Goal: Understand process/instructions

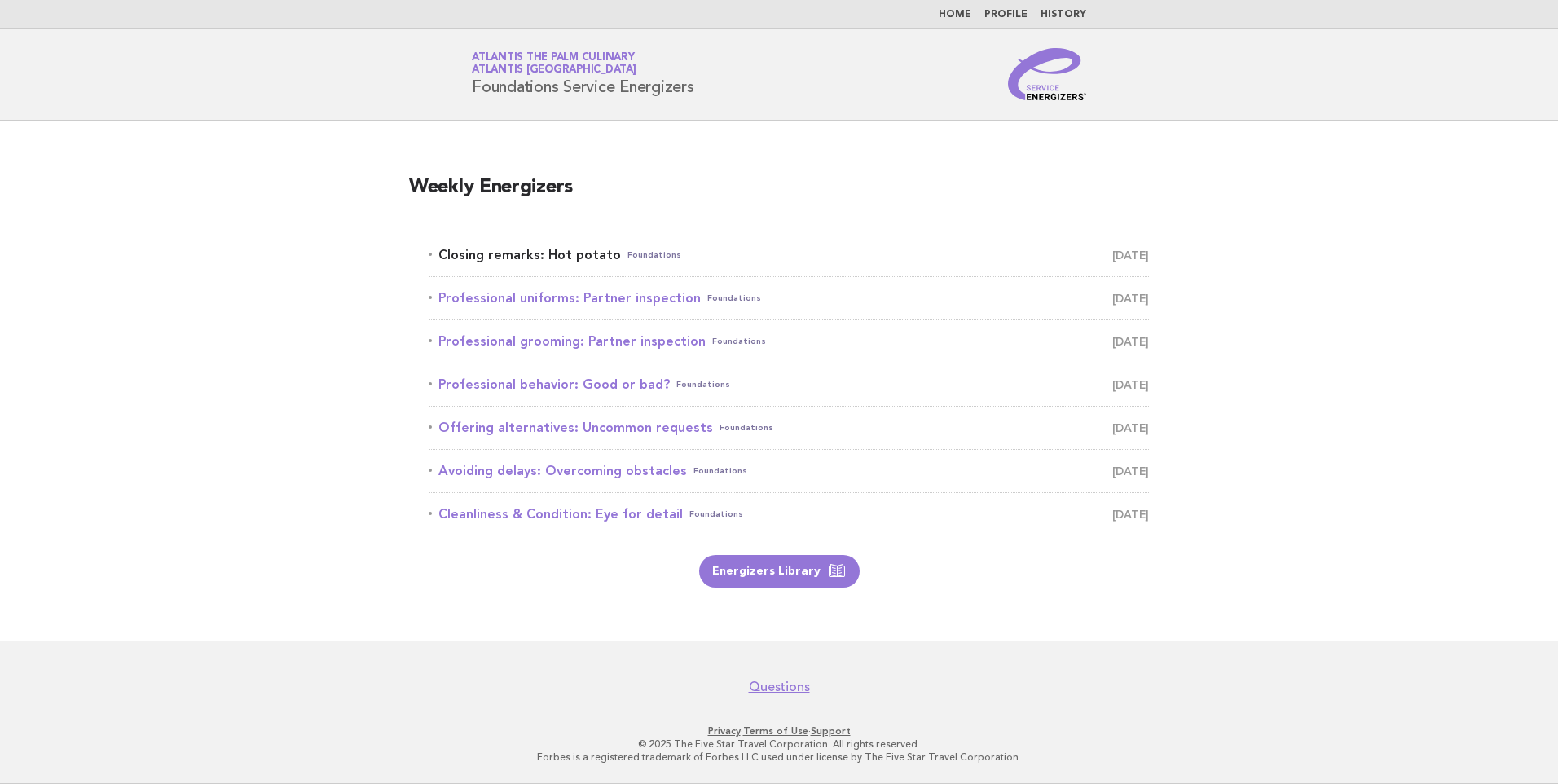
click at [523, 253] on link "Closing remarks: Hot potato Foundations September 30" at bounding box center [789, 255] width 721 height 23
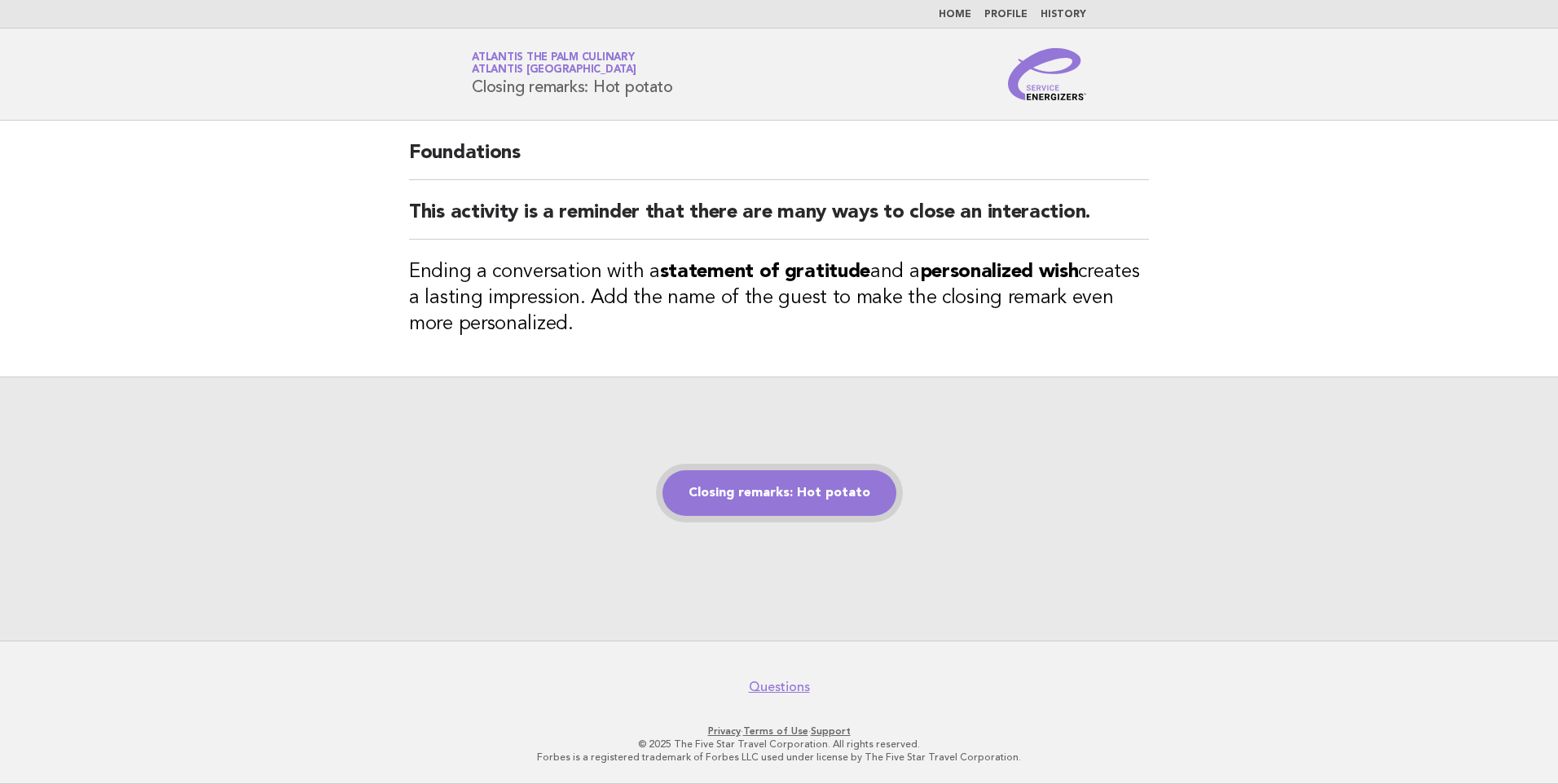
click at [766, 495] on link "Closing remarks: Hot potato" at bounding box center [779, 493] width 234 height 46
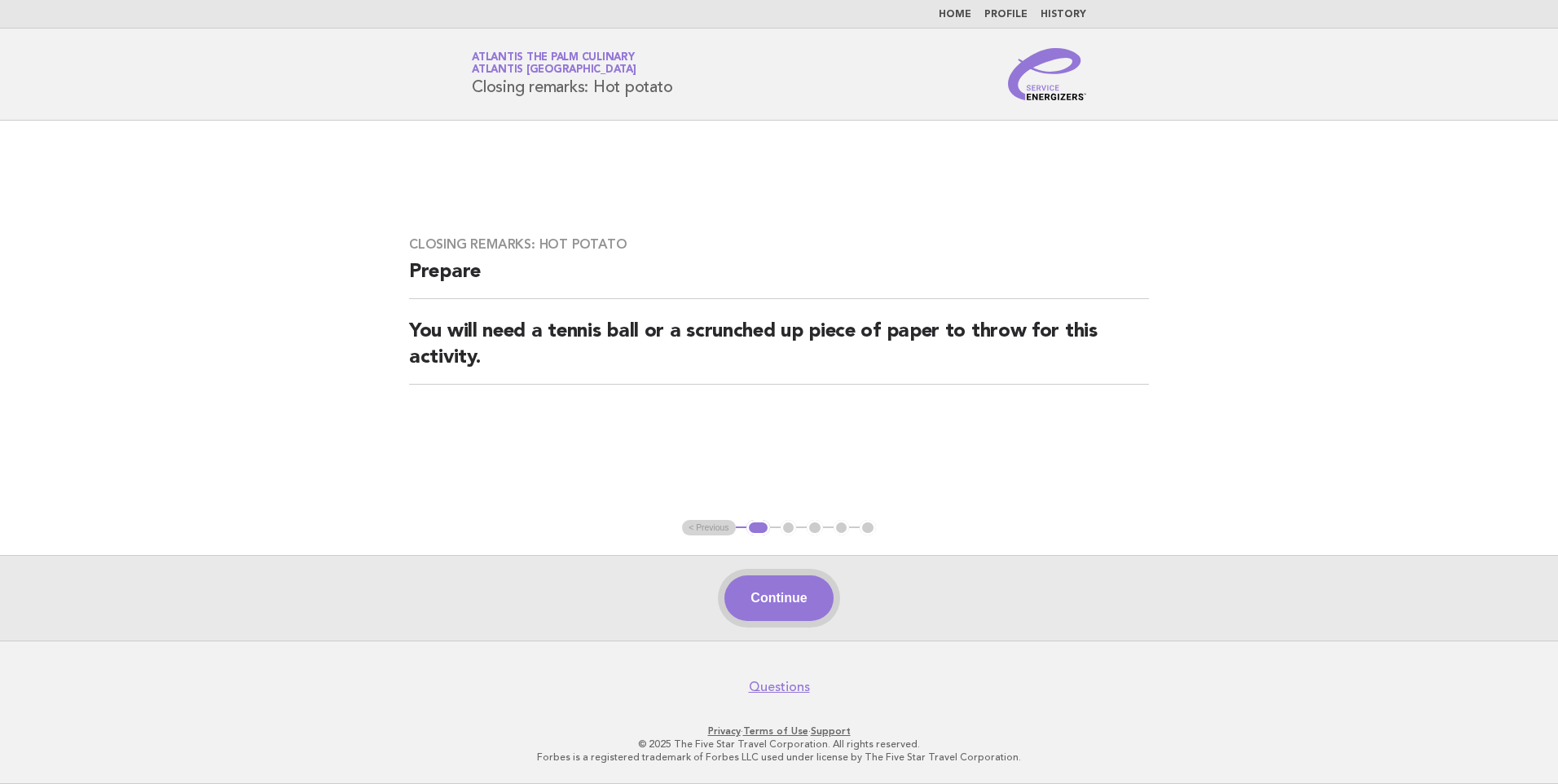
click at [794, 591] on button "Continue" at bounding box center [779, 598] width 108 height 46
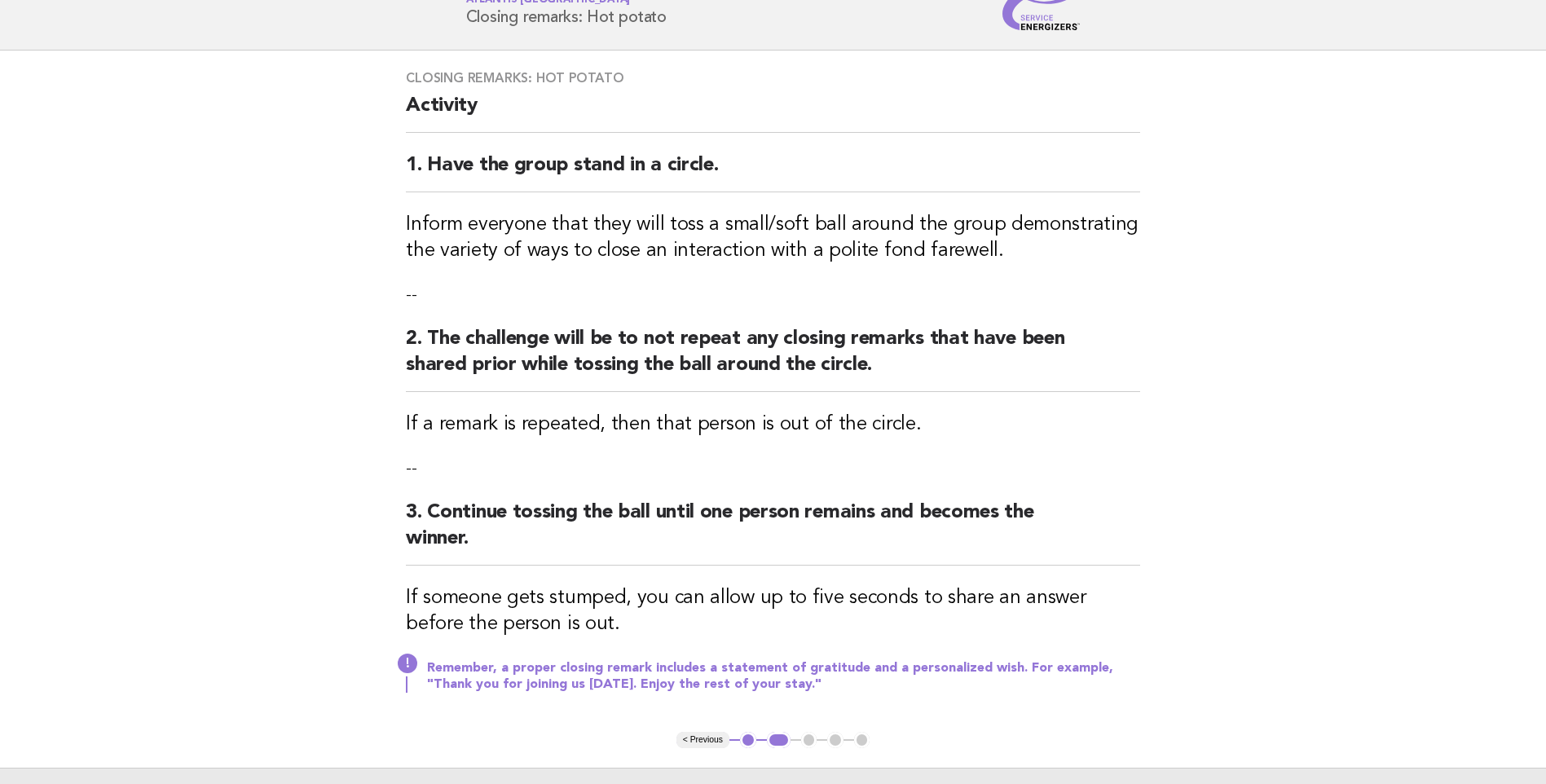
scroll to position [163, 0]
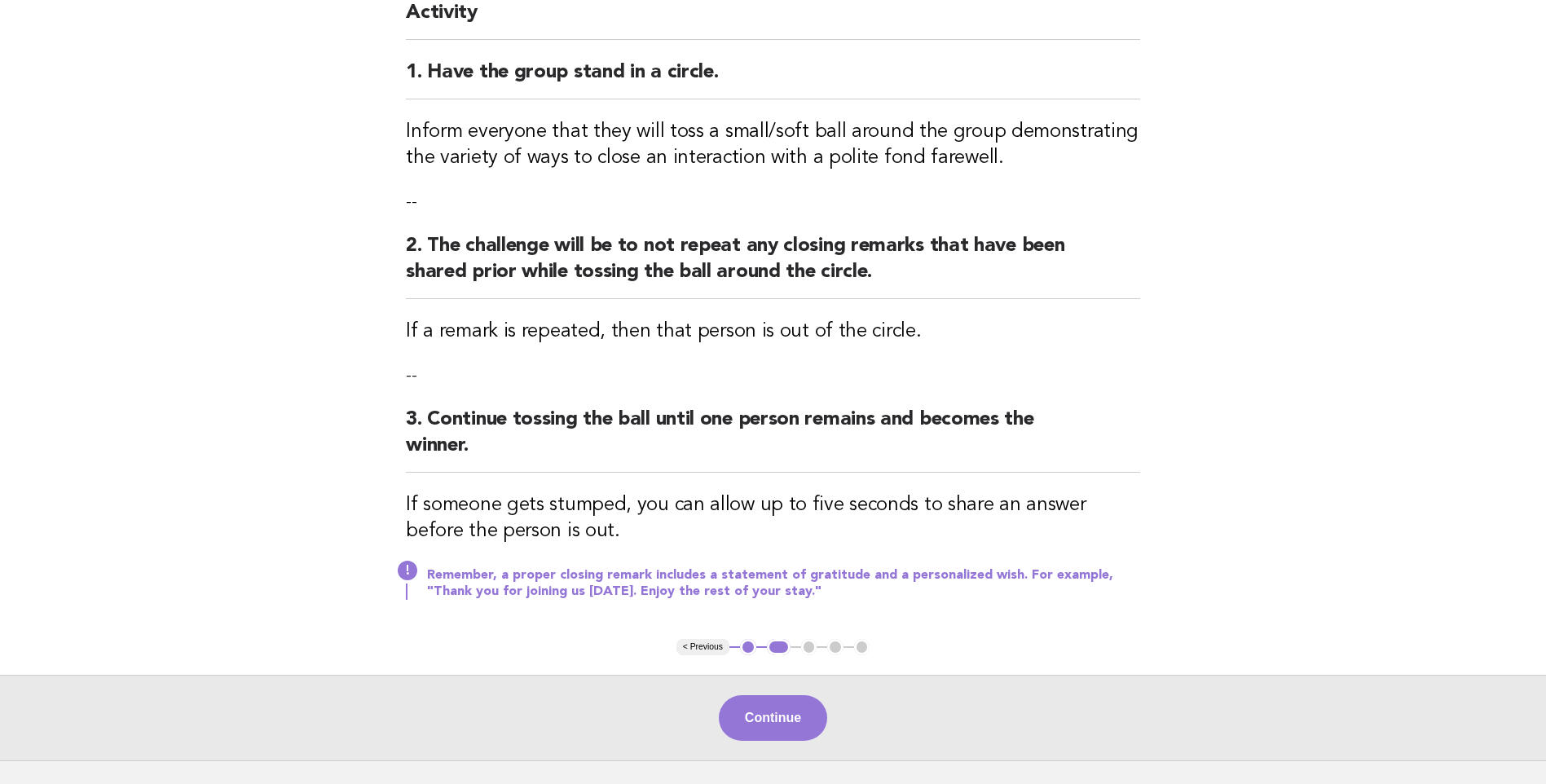
click at [779, 716] on button "Continue" at bounding box center [773, 718] width 108 height 46
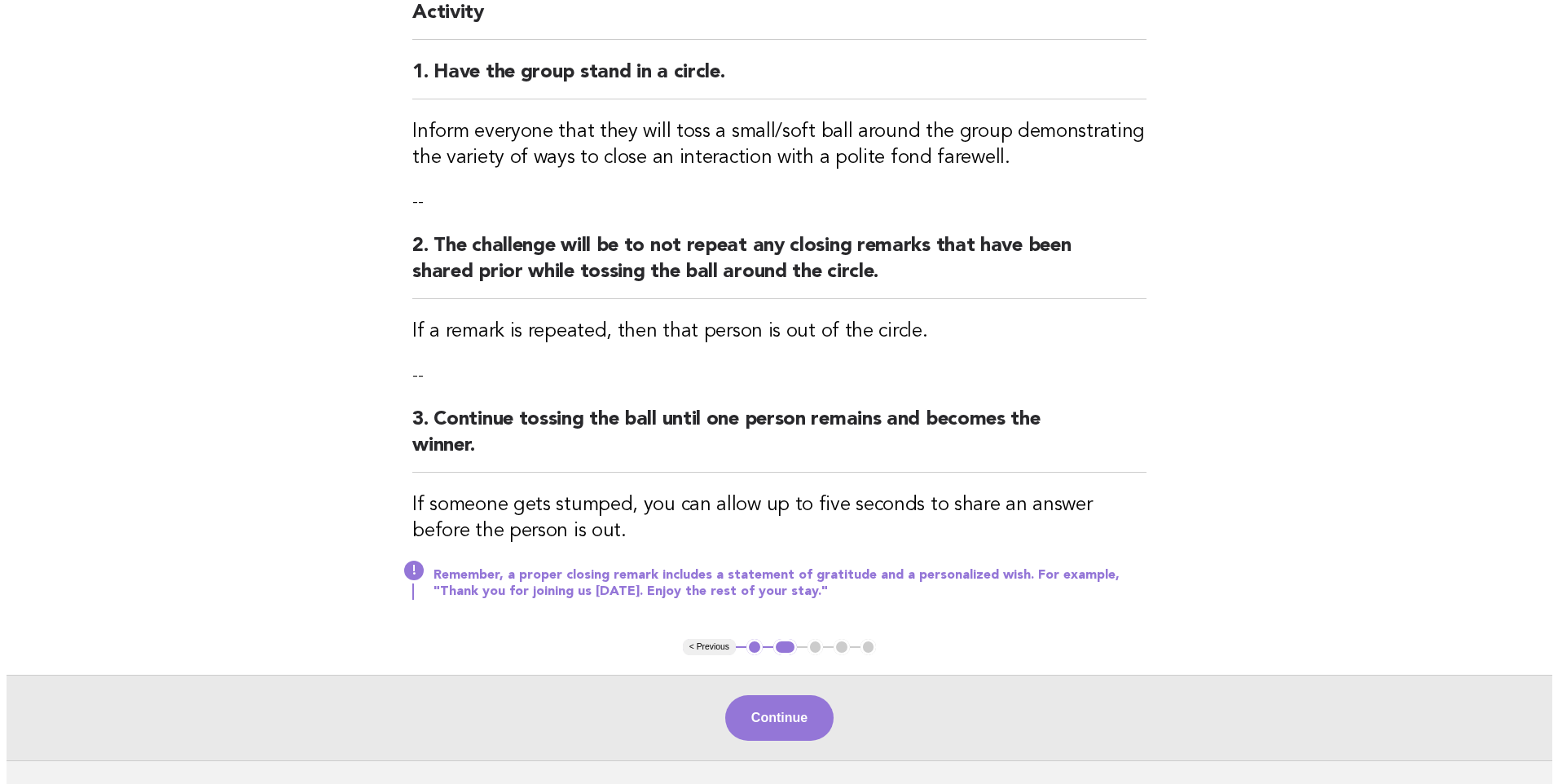
scroll to position [0, 0]
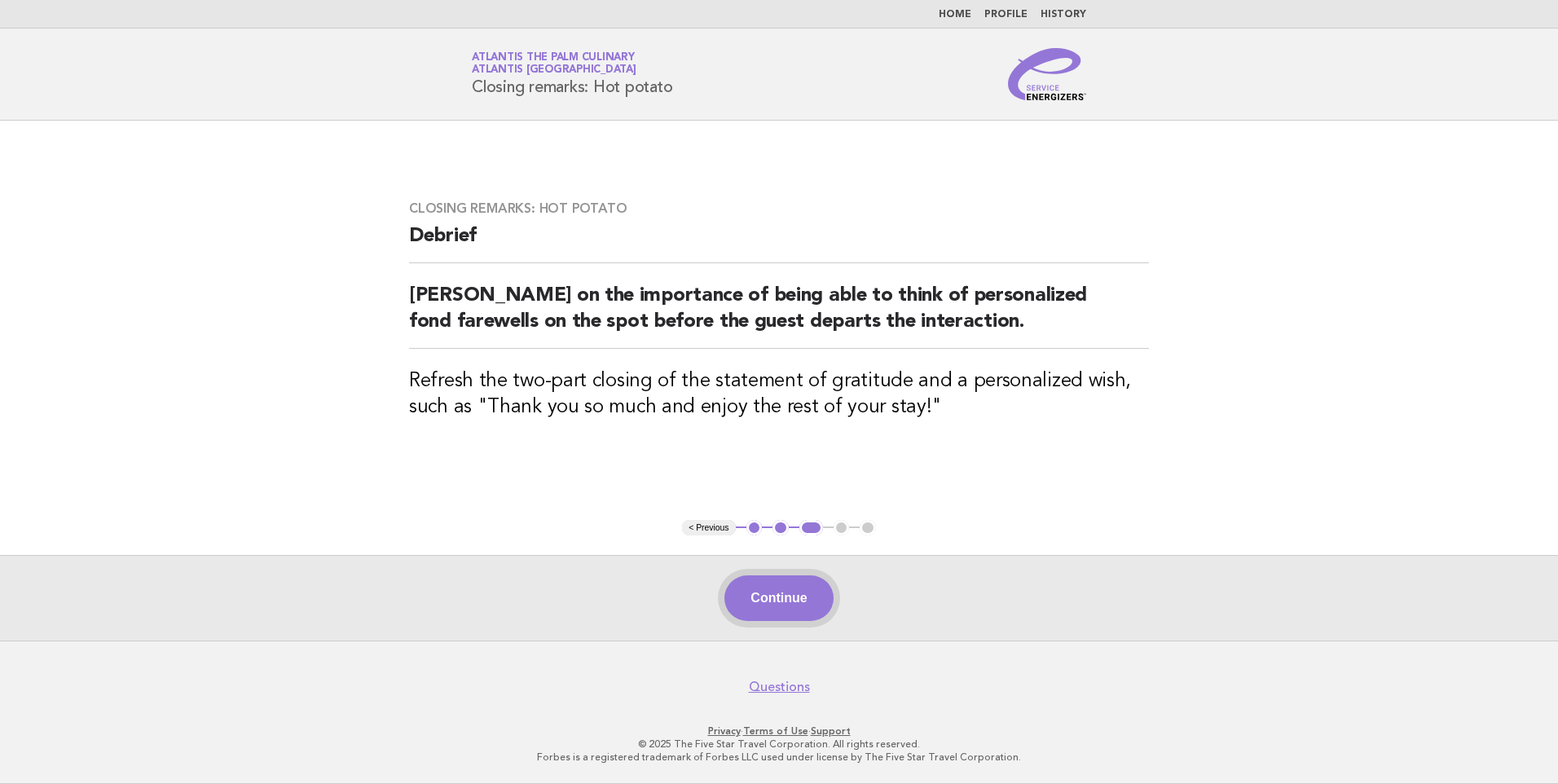
click at [777, 590] on button "Continue" at bounding box center [779, 598] width 108 height 46
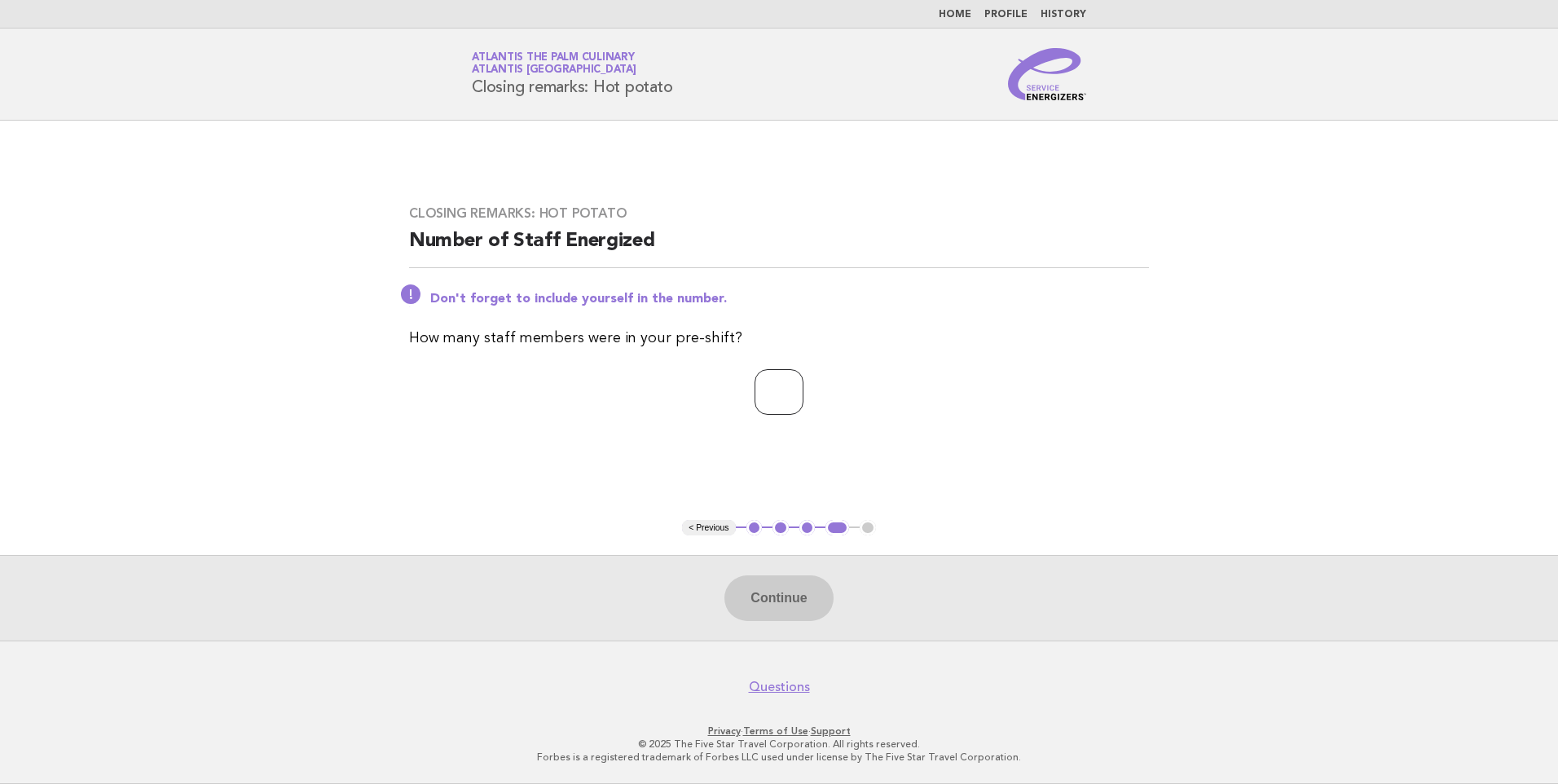
click at [788, 399] on input "number" at bounding box center [779, 392] width 49 height 46
type input "*"
click at [786, 601] on button "Continue" at bounding box center [779, 598] width 108 height 46
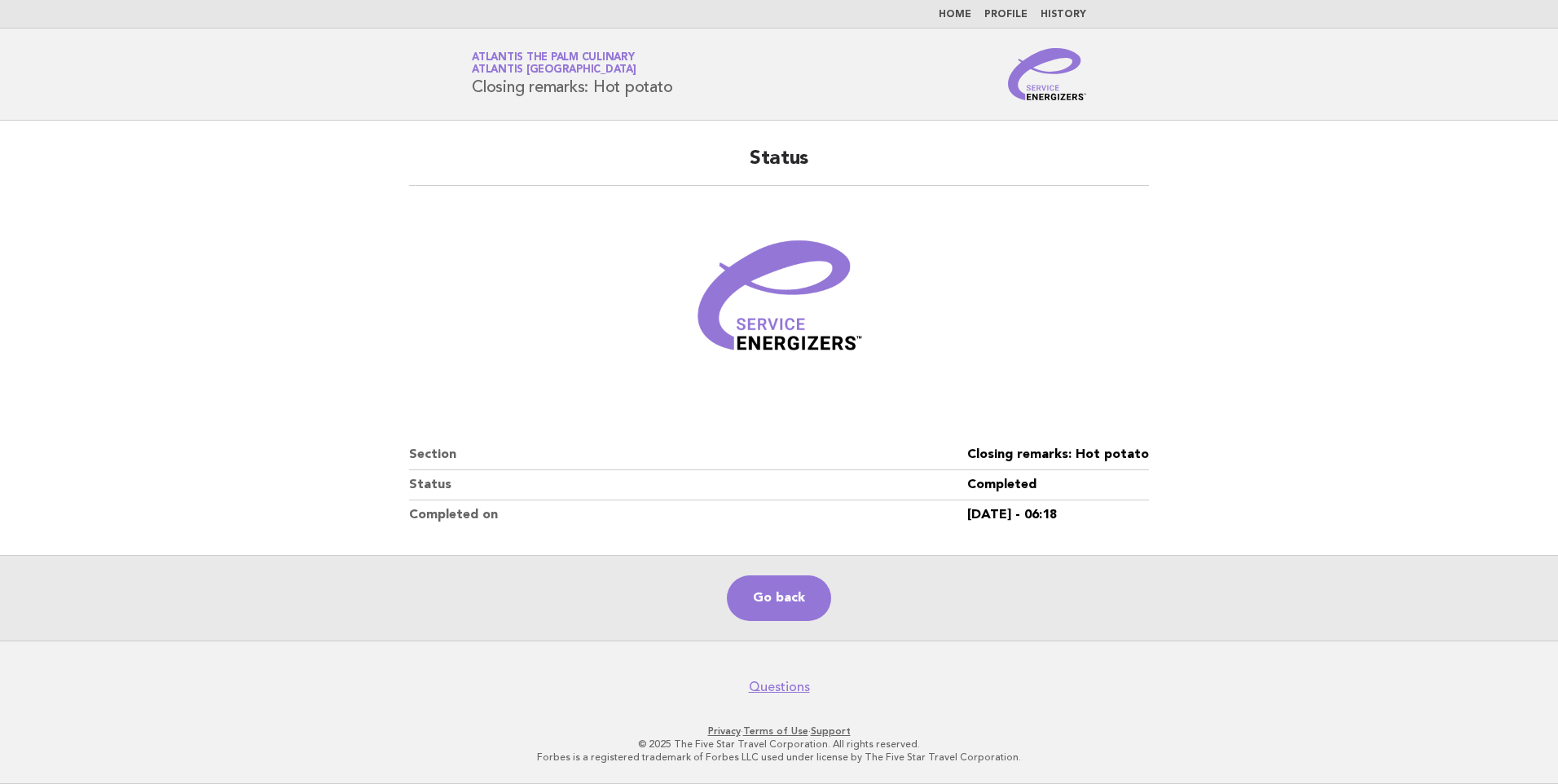
click at [282, 246] on main "Status Section Closing remarks: Hot potato Status Completed Completed on 30/Sep…" at bounding box center [779, 381] width 1558 height 520
click at [305, 358] on main "Status Section Closing remarks: Hot potato Status Completed Completed on 30/Sep…" at bounding box center [779, 381] width 1558 height 520
